Goal: Information Seeking & Learning: Learn about a topic

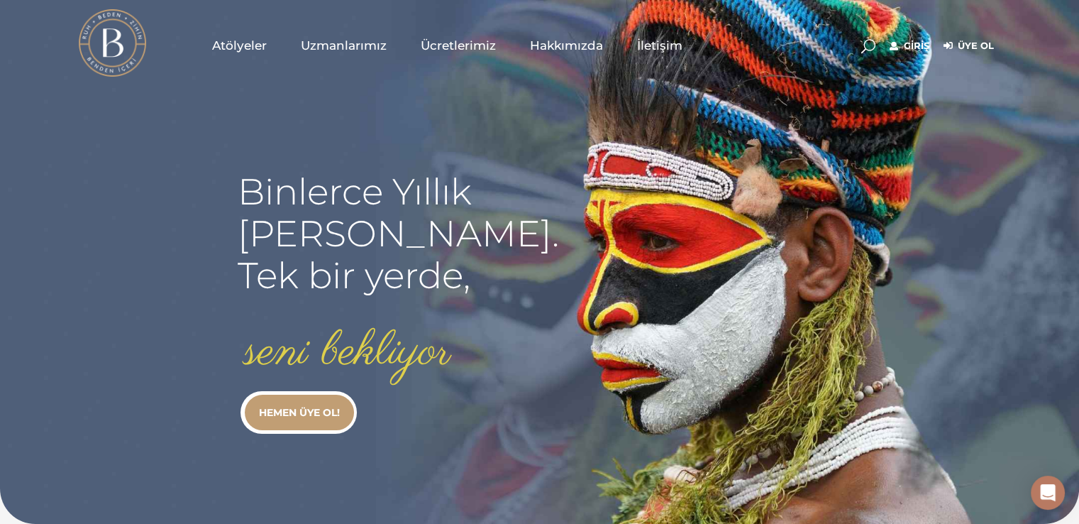
type input "[EMAIL_ADDRESS][DOMAIN_NAME]"
click at [907, 45] on link "Giriş" at bounding box center [910, 46] width 40 height 17
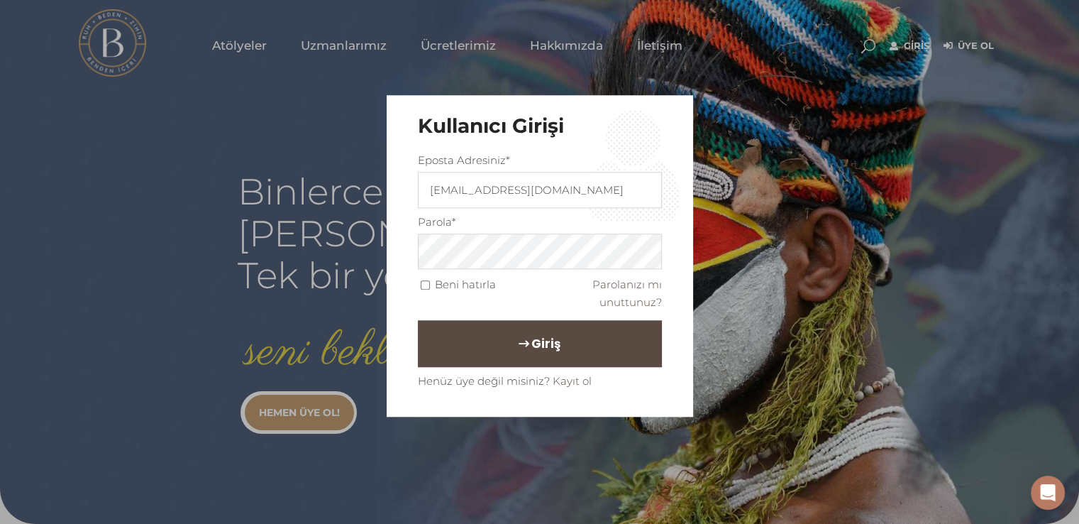
click at [544, 348] on span "Giriş" at bounding box center [545, 344] width 29 height 24
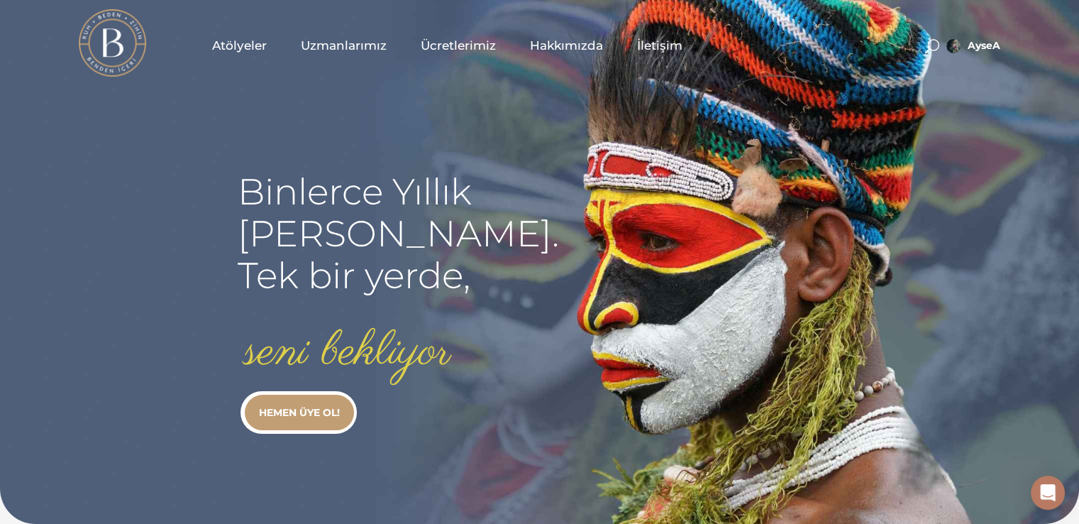
click at [230, 43] on span "Atölyeler" at bounding box center [239, 46] width 55 height 16
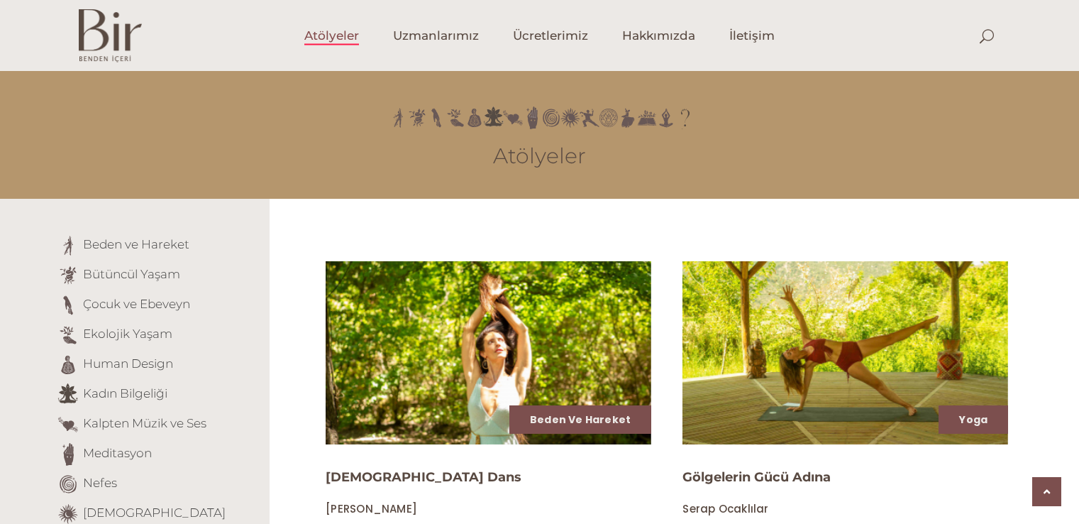
scroll to position [457, 0]
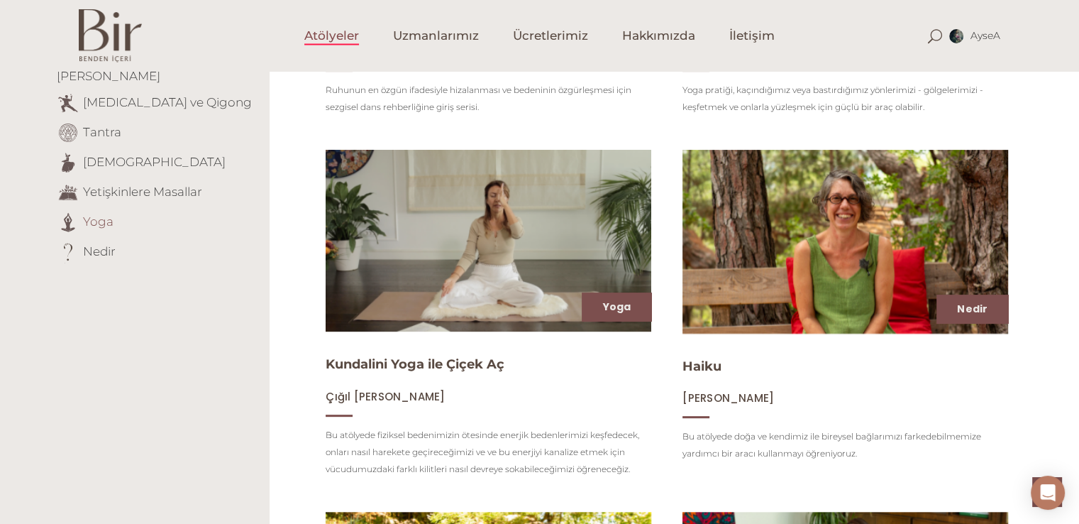
click at [89, 214] on link "Yoga" at bounding box center [98, 221] width 31 height 14
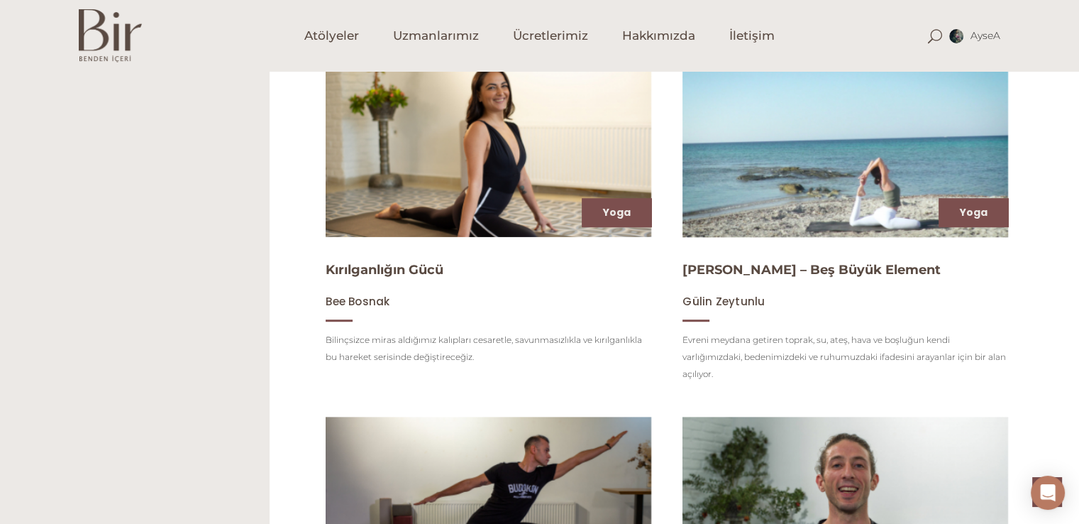
scroll to position [457, 0]
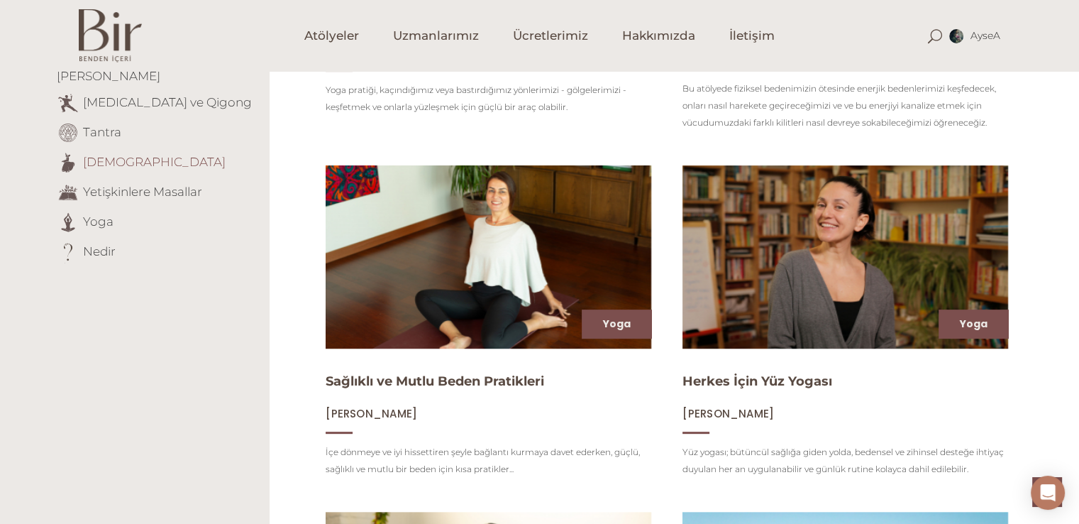
click at [117, 154] on link "Tasavvuf" at bounding box center [154, 161] width 143 height 14
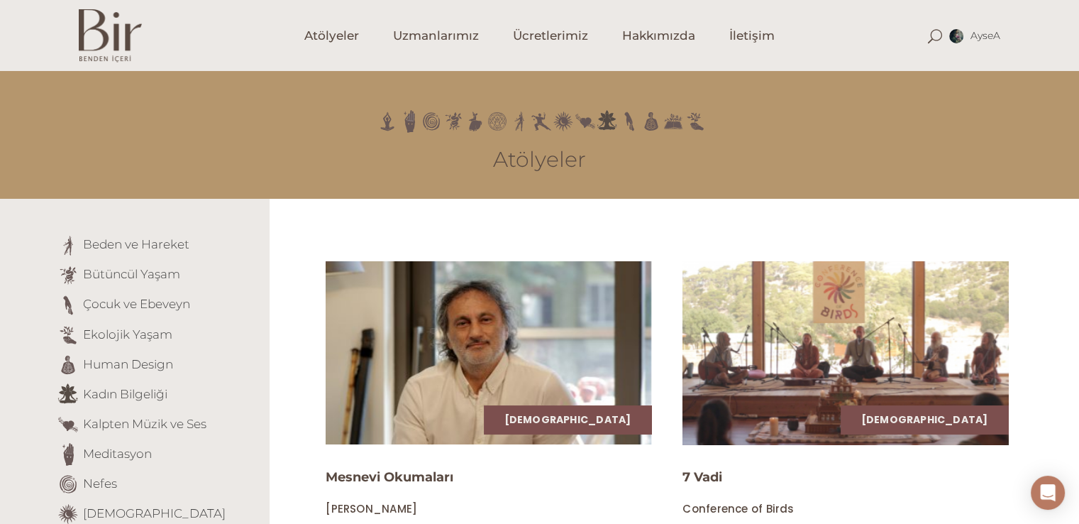
click at [954, 381] on img at bounding box center [846, 352] width 336 height 189
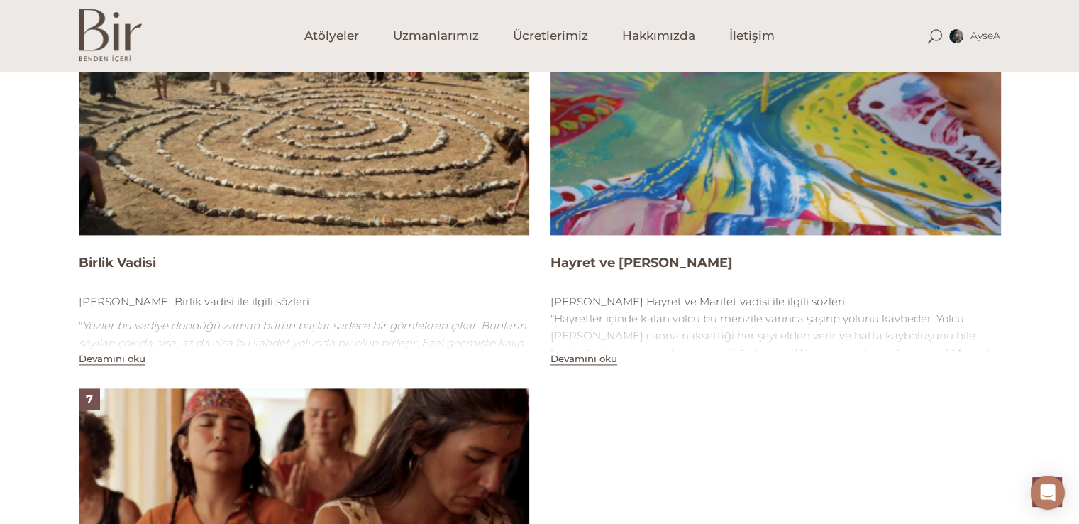
scroll to position [1858, 0]
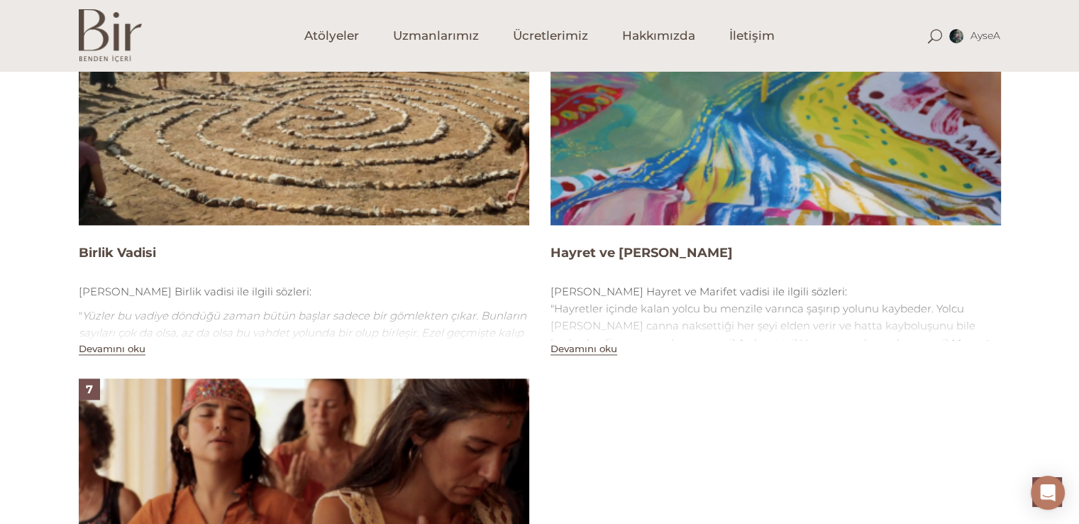
click at [855, 140] on img at bounding box center [776, 98] width 451 height 253
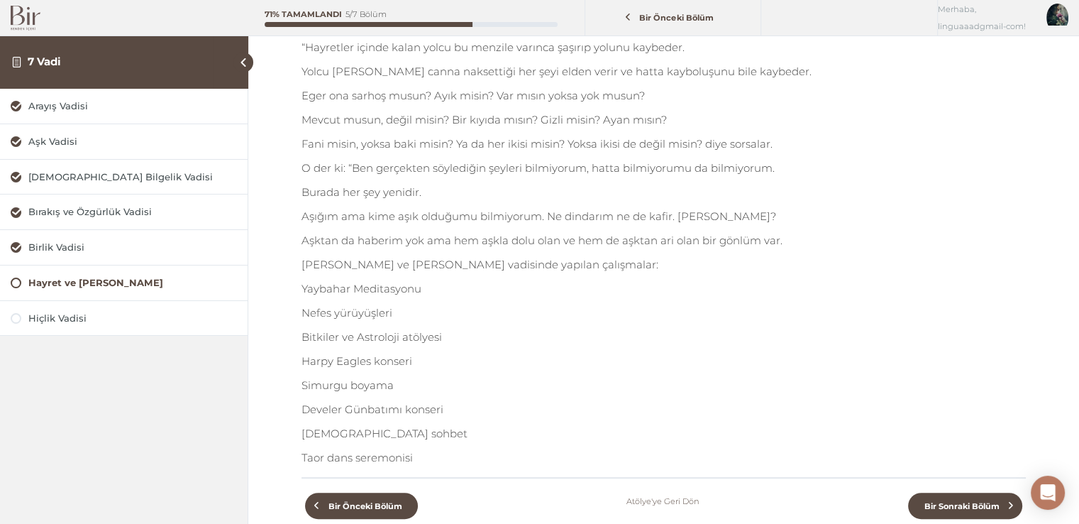
scroll to position [82, 0]
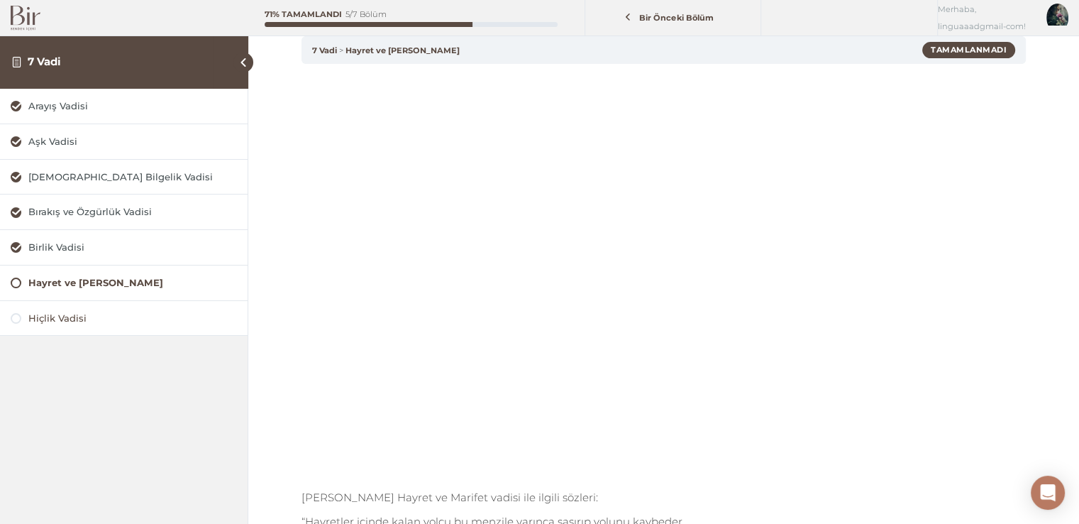
click at [236, 314] on div "Hiçlik Vadisi" at bounding box center [132, 317] width 209 height 13
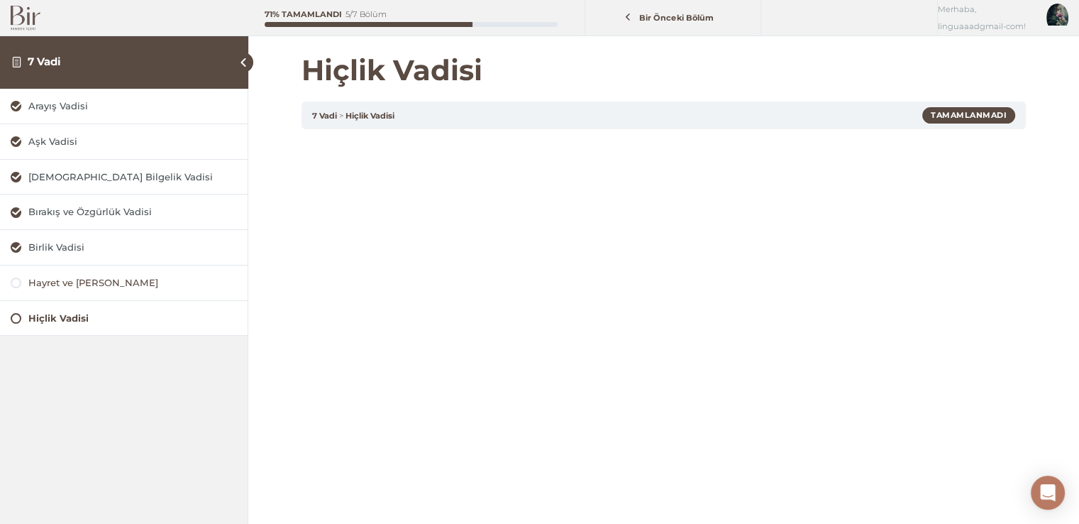
click at [114, 281] on div "Hayret ve [PERSON_NAME]" at bounding box center [132, 282] width 209 height 13
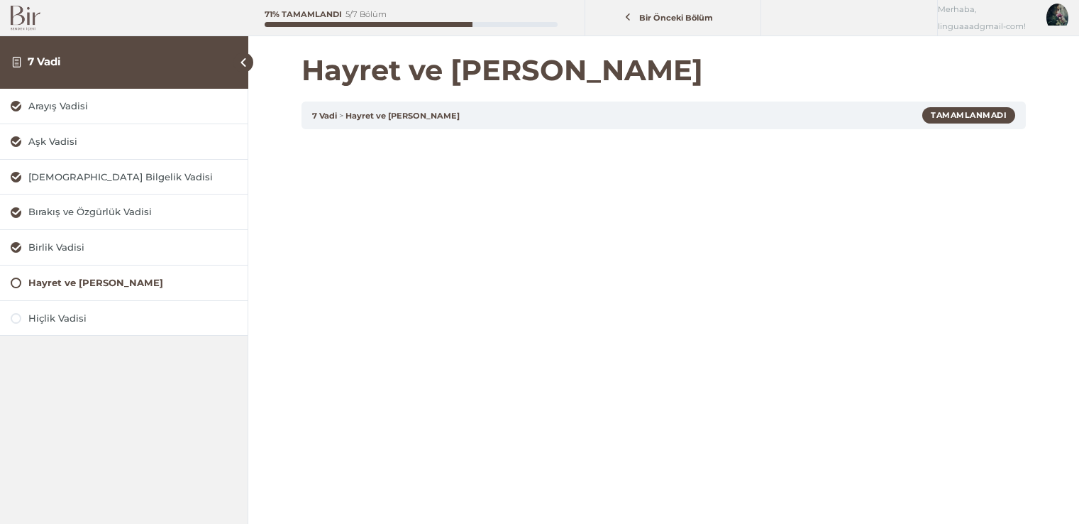
click at [114, 281] on div "Hayret ve [PERSON_NAME]" at bounding box center [132, 282] width 209 height 13
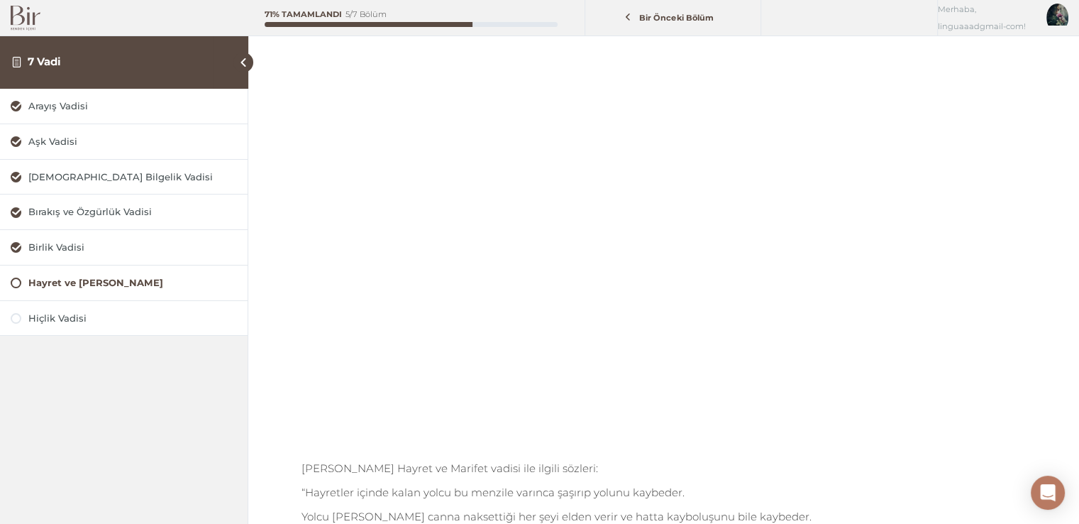
scroll to position [122, 0]
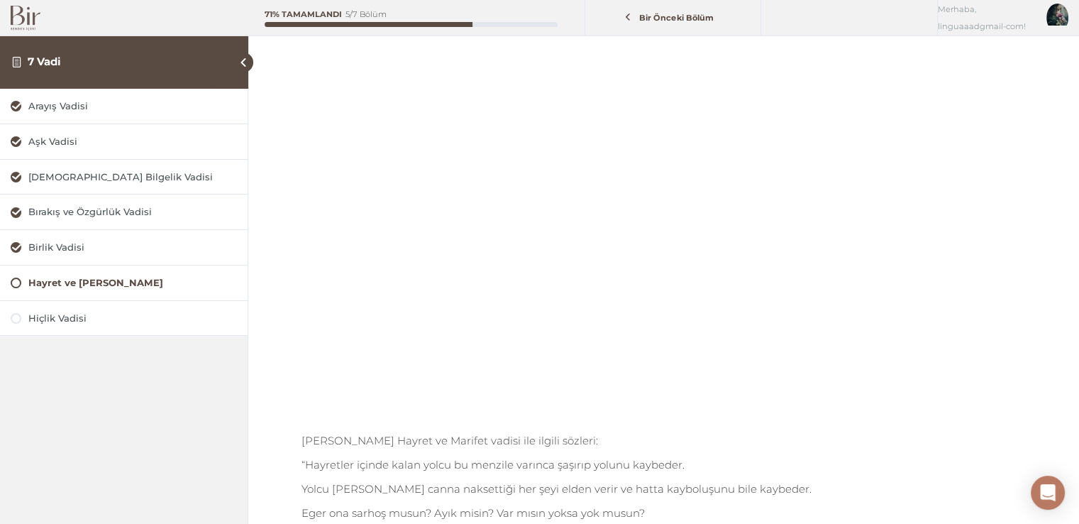
click at [22, 455] on div "Arayış Vadisi Aşk Vadisi [DEMOGRAPHIC_DATA] Bilgelik Vadisi Bırakış ve Özgürlük…" at bounding box center [124, 301] width 248 height 424
click at [358, 428] on div "[PERSON_NAME] Hayret ve Marifet vadisi ile ilgili sözleri: “Hayretler içinde ka…" at bounding box center [664, 451] width 724 height 866
